Goal: Connect with others: Connect with others

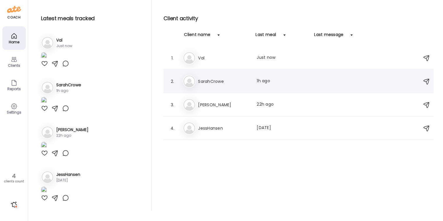
scroll to position [178, 0]
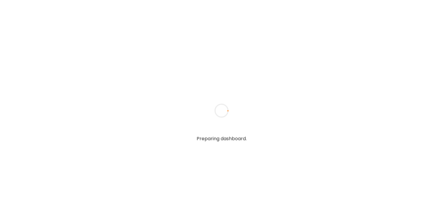
type textarea "**********"
type input "**********"
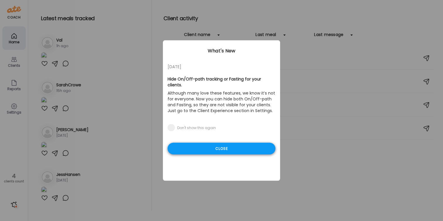
click at [227, 144] on div "Close" at bounding box center [222, 149] width 108 height 12
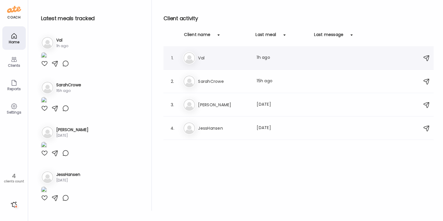
click at [228, 63] on div "Va Val Last meal: 1h ago" at bounding box center [299, 58] width 233 height 13
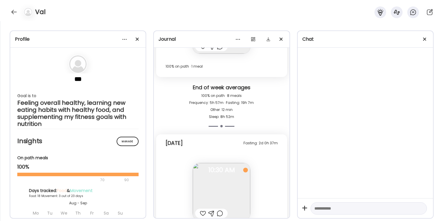
scroll to position [7265, 0]
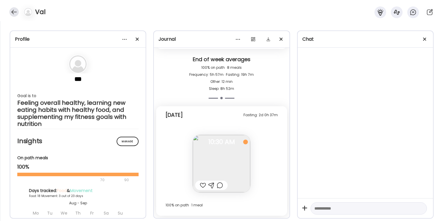
click at [14, 11] on div at bounding box center [13, 11] width 9 height 9
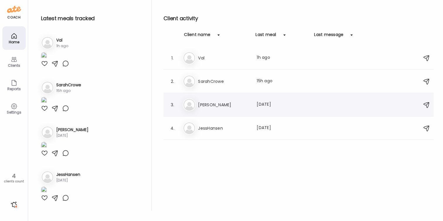
click at [222, 105] on h3 "[PERSON_NAME]" at bounding box center [224, 104] width 52 height 7
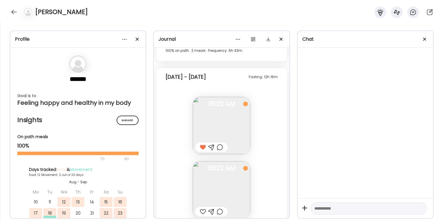
scroll to position [5710, 0]
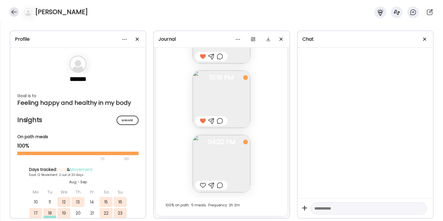
click at [12, 12] on div at bounding box center [13, 11] width 9 height 9
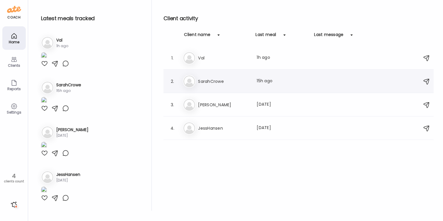
click at [233, 81] on h3 "SarahCrowe" at bounding box center [224, 81] width 52 height 7
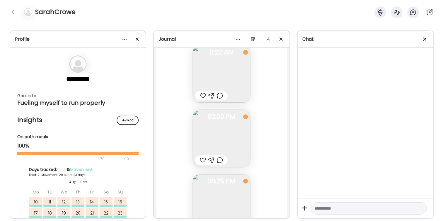
scroll to position [24101, 0]
click at [202, 150] on div at bounding box center [203, 149] width 6 height 7
click at [203, 85] on div at bounding box center [203, 85] width 6 height 7
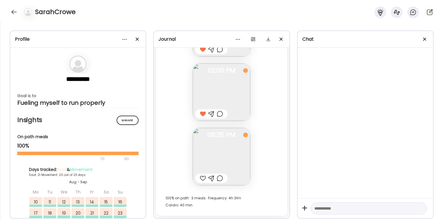
click at [203, 179] on div at bounding box center [203, 178] width 6 height 7
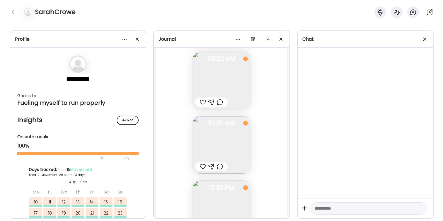
scroll to position [23494, 0]
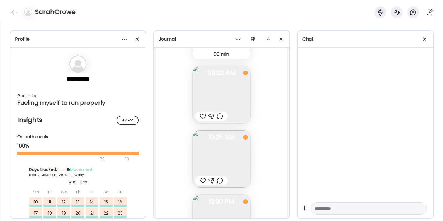
click at [203, 116] on div at bounding box center [203, 116] width 6 height 7
click at [202, 119] on div at bounding box center [203, 117] width 6 height 7
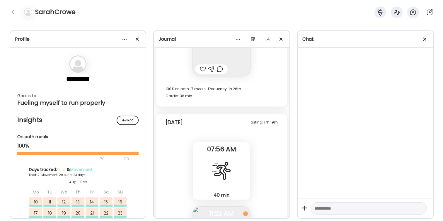
scroll to position [23931, 0]
